Goal: Navigation & Orientation: Find specific page/section

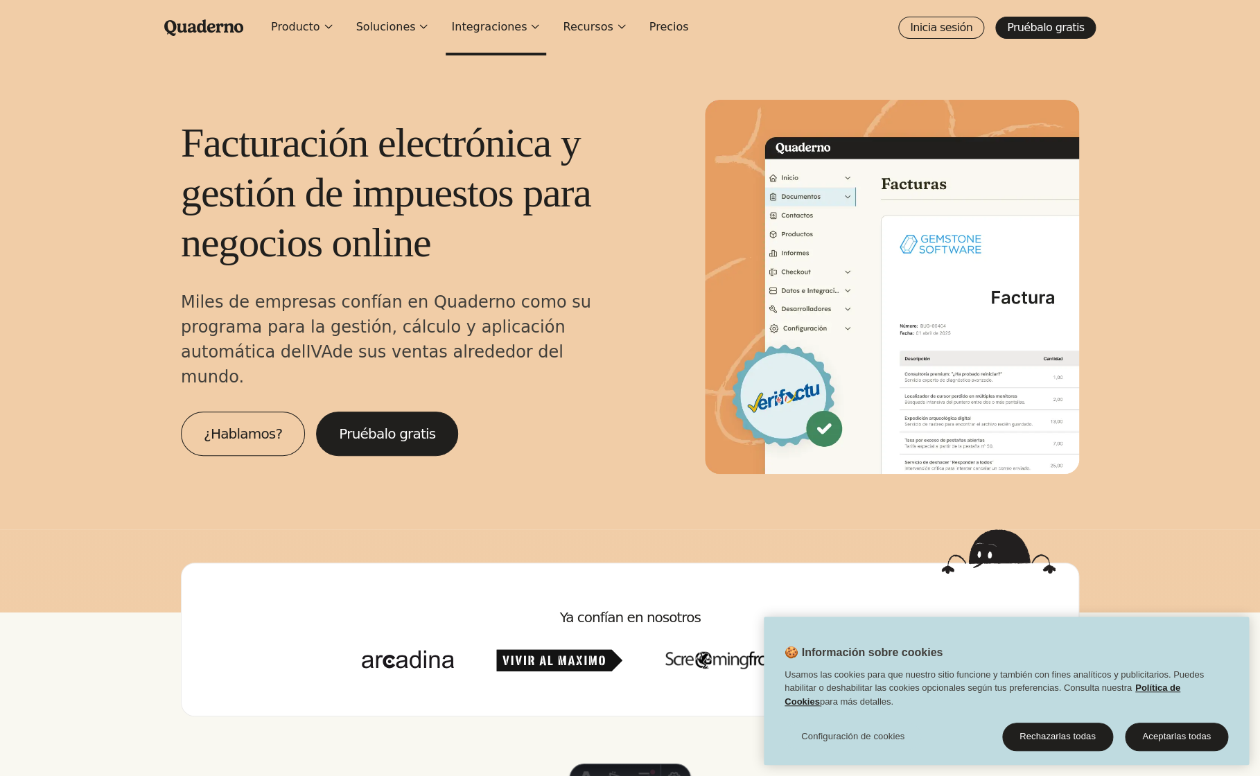
click at [505, 24] on button "Integraciones" at bounding box center [496, 27] width 101 height 55
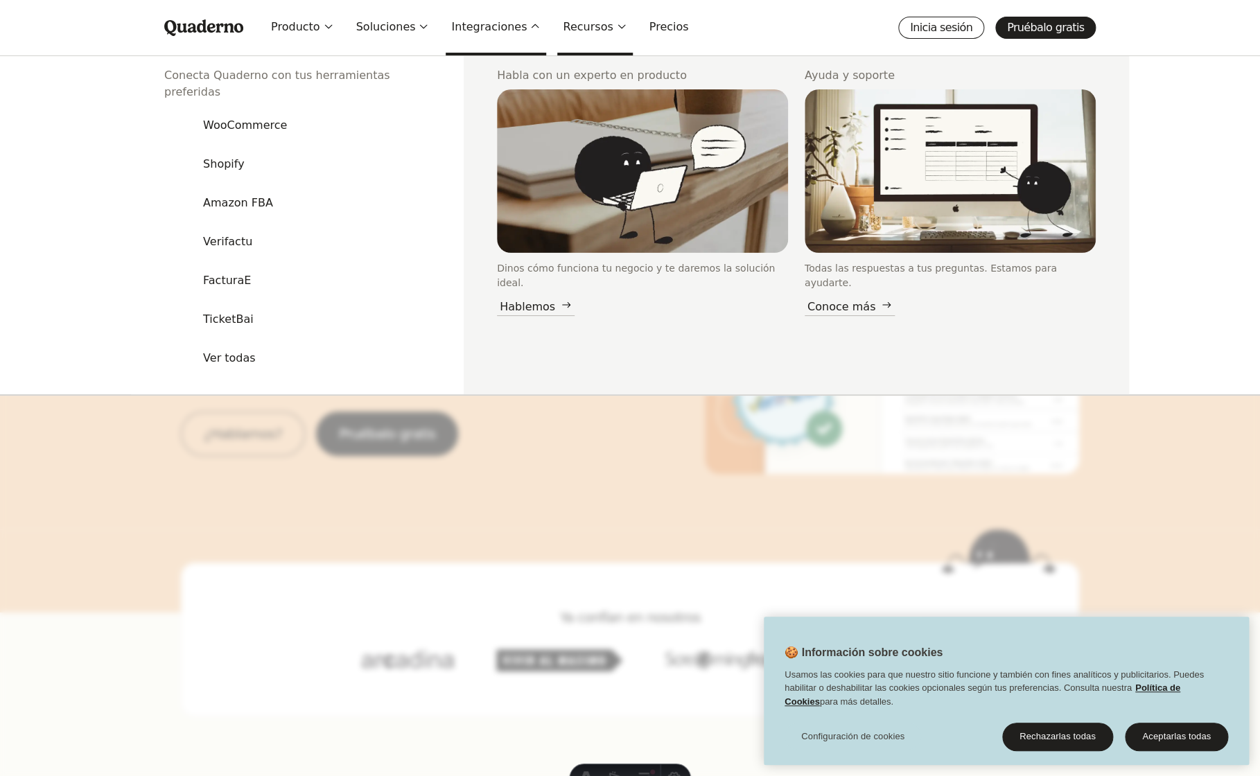
click at [571, 24] on button "Recursos" at bounding box center [594, 27] width 75 height 55
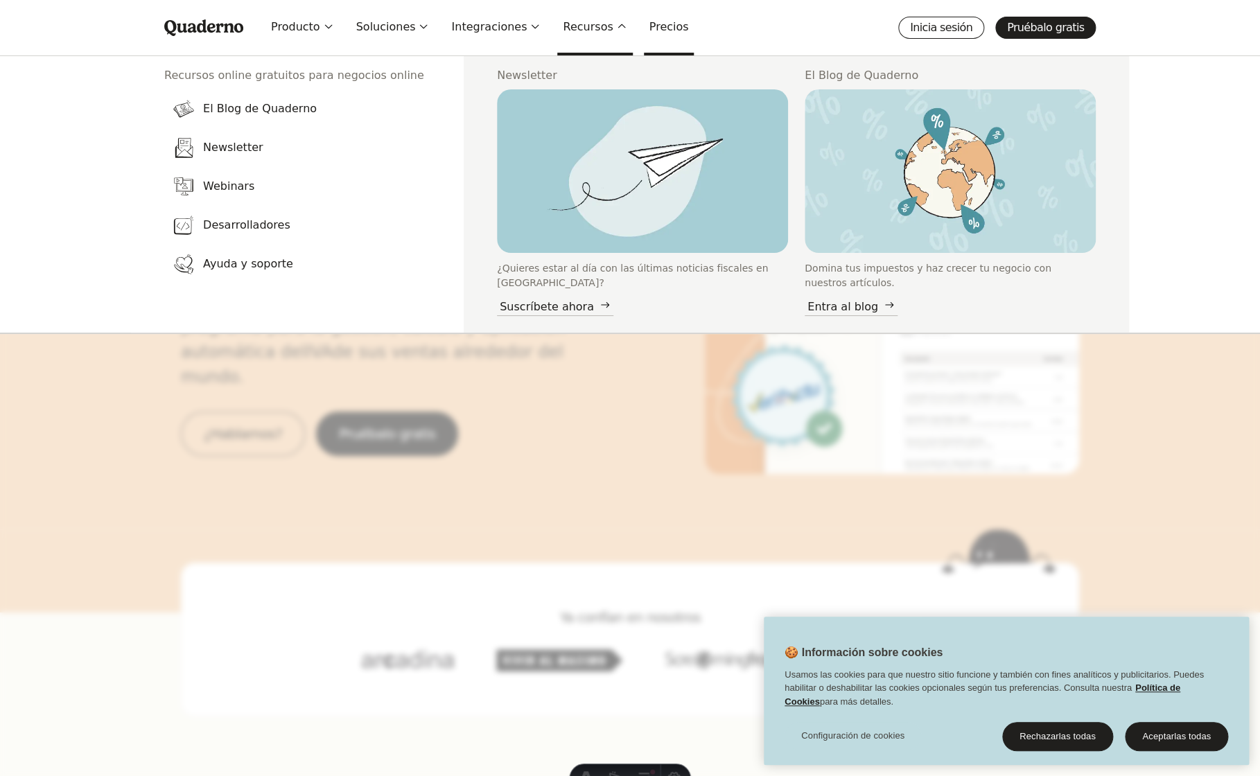
click at [652, 22] on link "Precios" at bounding box center [669, 27] width 51 height 55
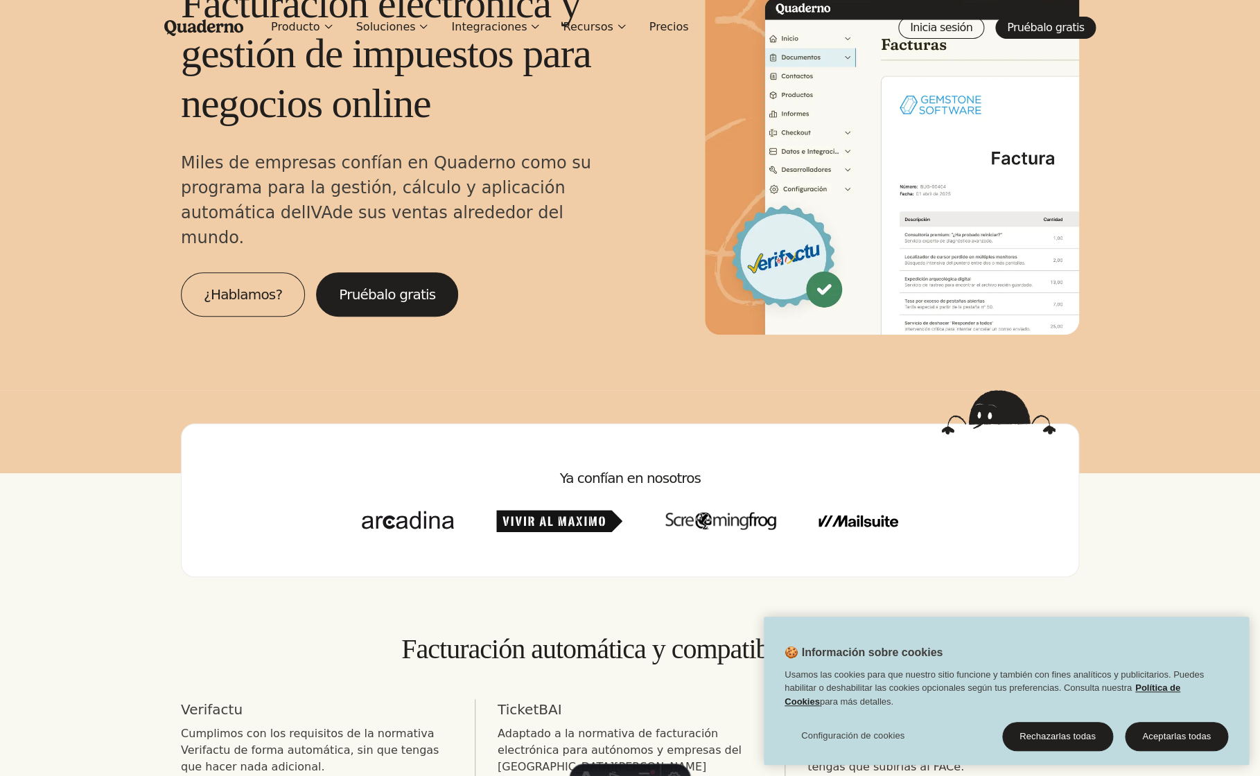
scroll to position [18, 0]
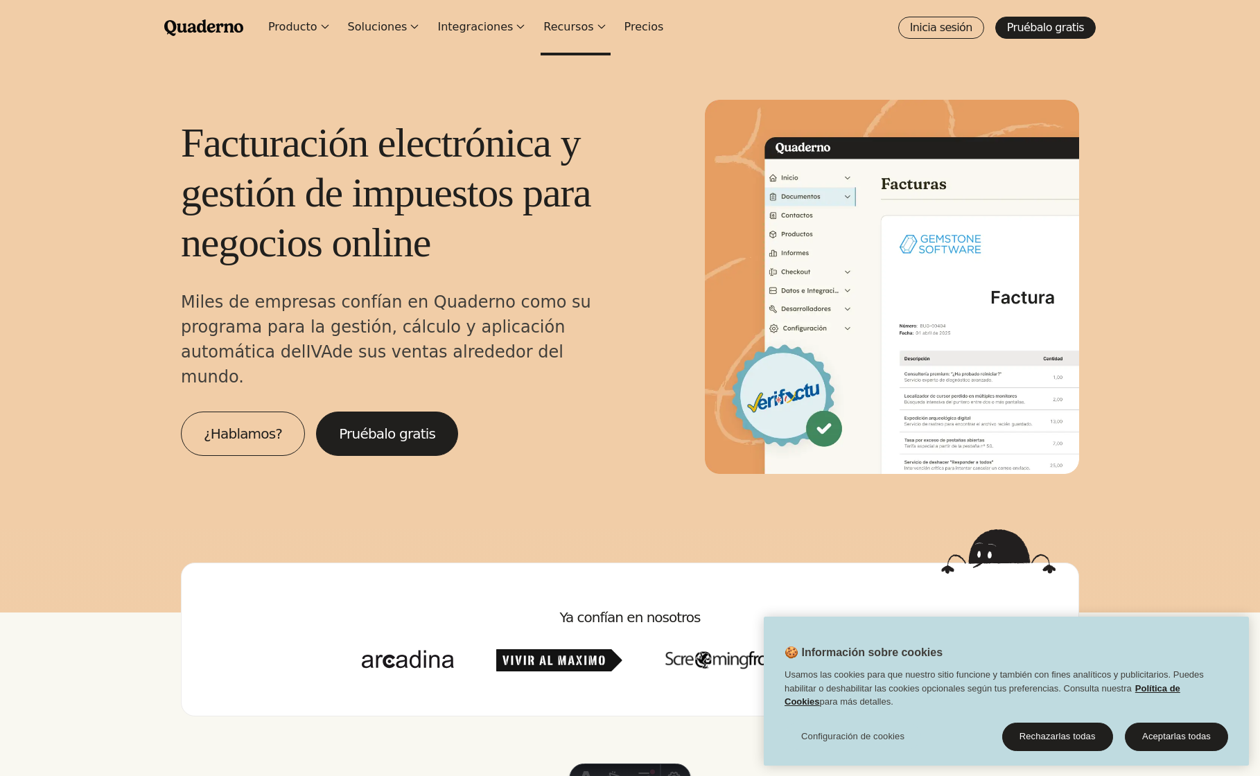
scroll to position [18, 0]
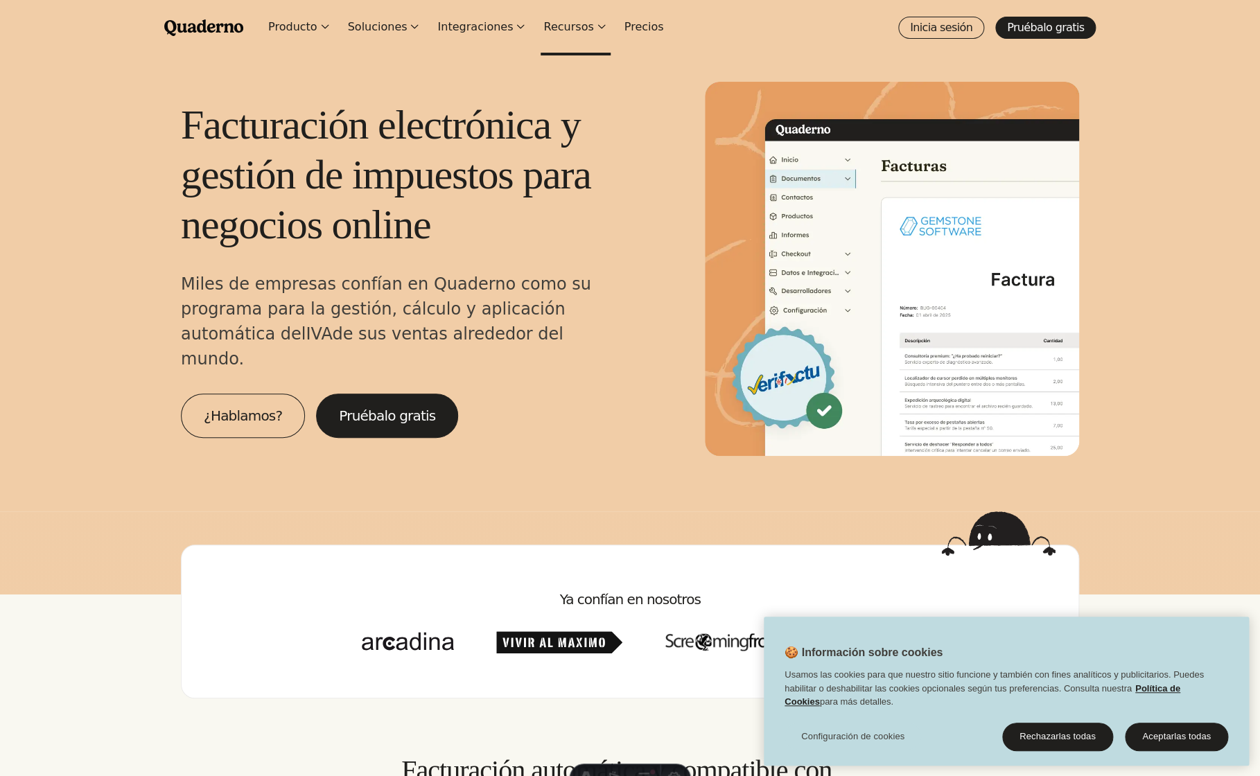
click at [565, 21] on button "Recursos" at bounding box center [575, 27] width 69 height 55
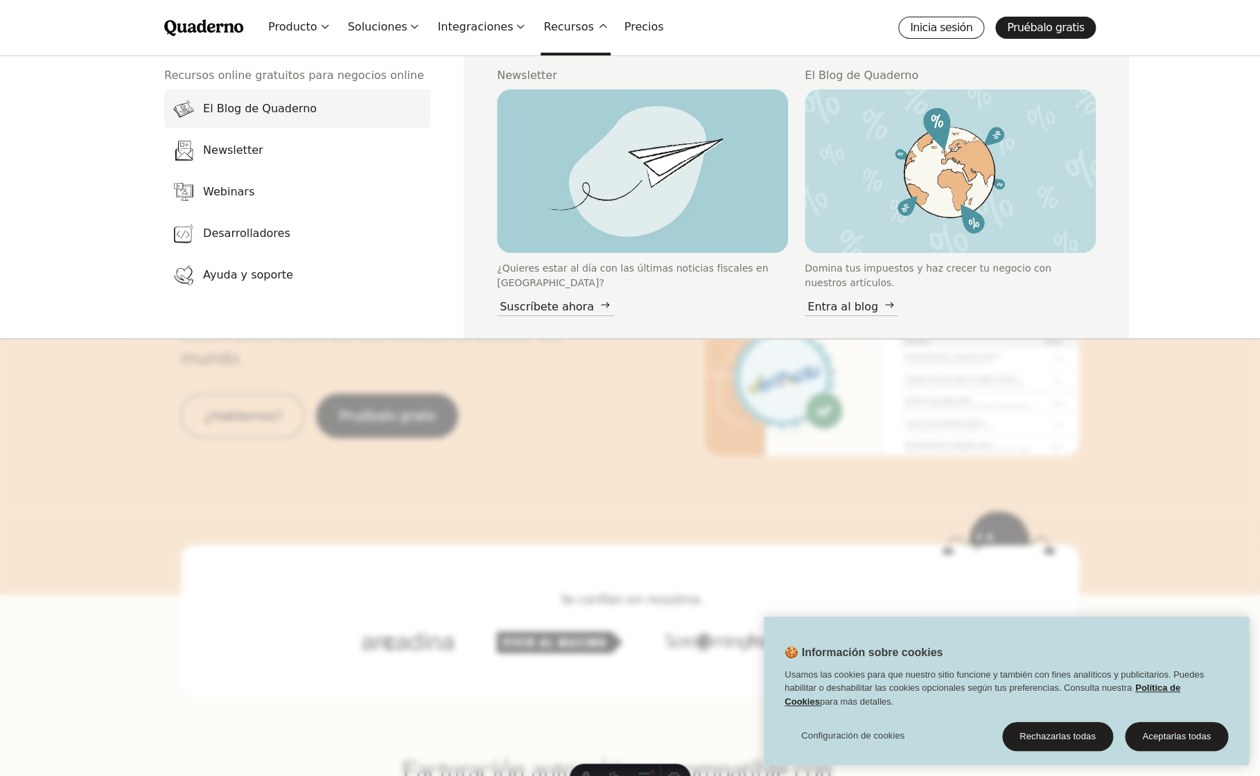
click at [311, 119] on link "El Blog de Quaderno Domina tus impuestos y haz crecer tu negocio con nuestros a…" at bounding box center [297, 108] width 266 height 39
